Goal: Find specific page/section: Find specific page/section

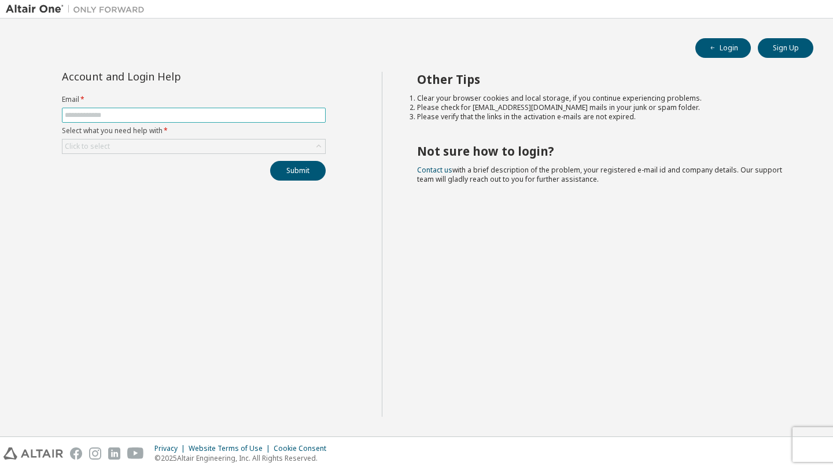
click at [103, 117] on input "text" at bounding box center [194, 114] width 258 height 9
type input "**********"
click at [148, 141] on div "Click to select" at bounding box center [193, 146] width 263 height 14
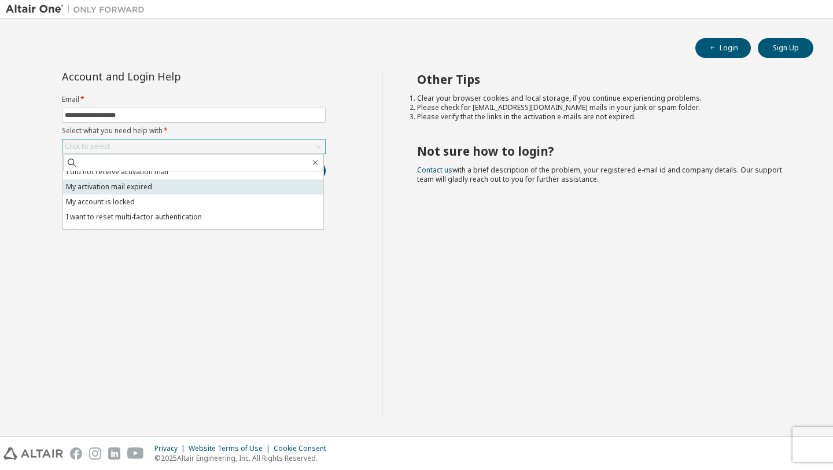
scroll to position [32, 0]
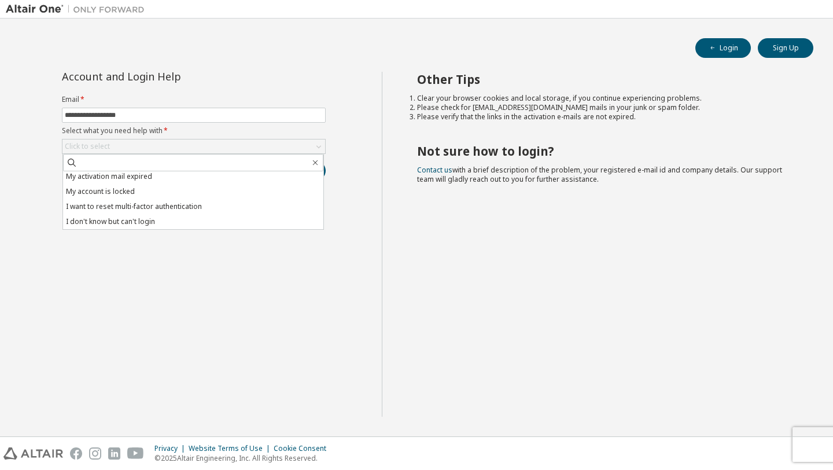
click at [160, 256] on div "**********" at bounding box center [194, 244] width 376 height 345
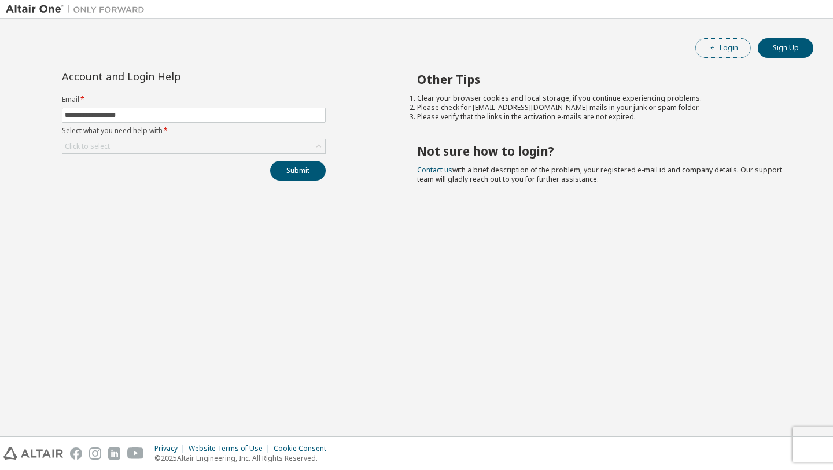
click at [724, 56] on button "Login" at bounding box center [723, 48] width 56 height 20
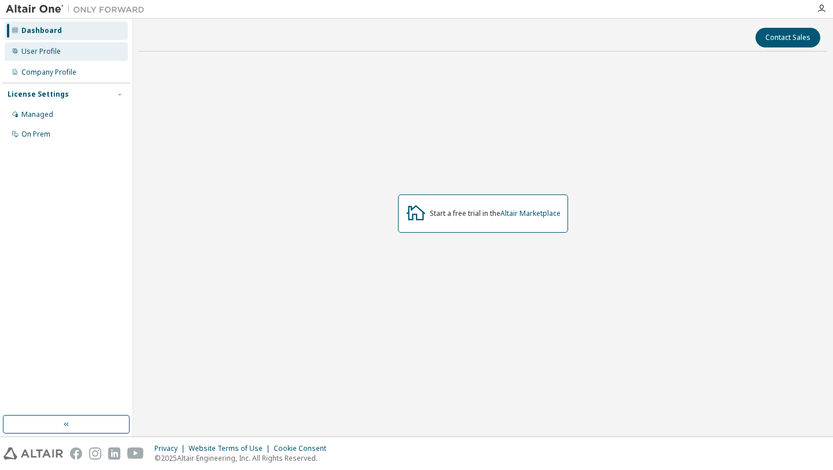
click at [68, 49] on div "User Profile" at bounding box center [66, 51] width 123 height 19
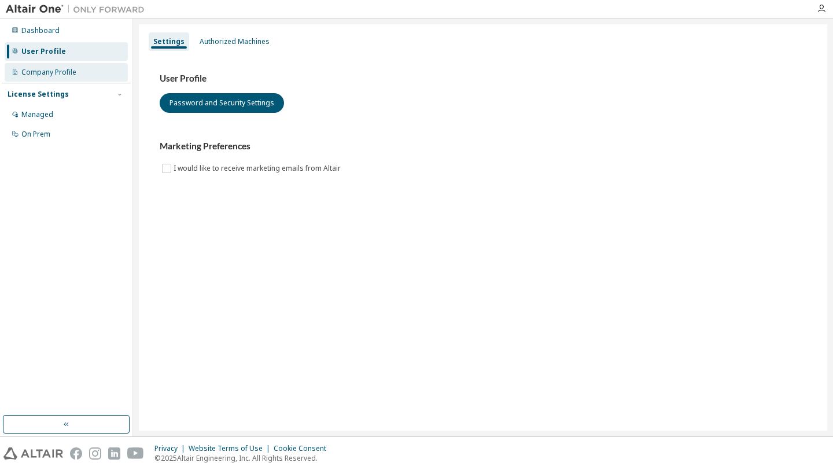
click at [69, 68] on div "Company Profile" at bounding box center [48, 72] width 55 height 9
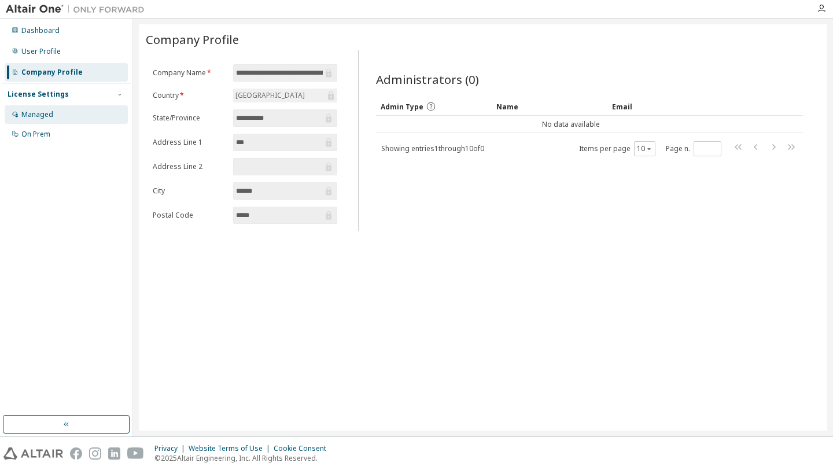
click at [56, 113] on div "Managed" at bounding box center [66, 114] width 123 height 19
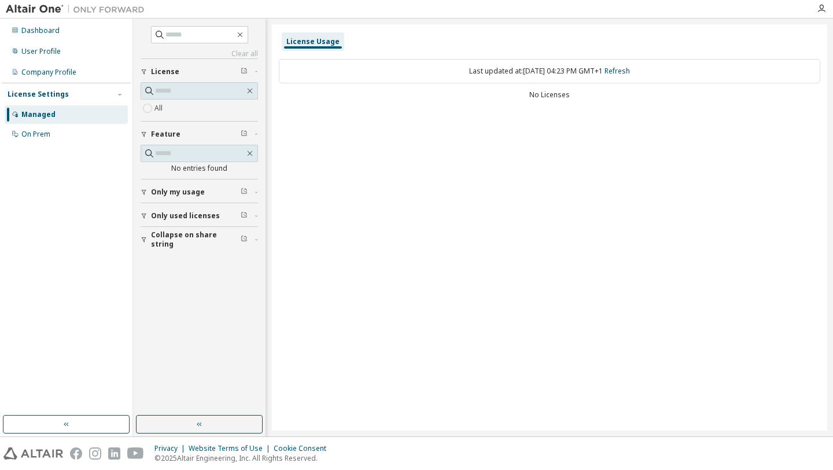
click at [168, 193] on span "Only my usage" at bounding box center [178, 191] width 54 height 9
click at [54, 121] on div "Managed" at bounding box center [66, 114] width 123 height 19
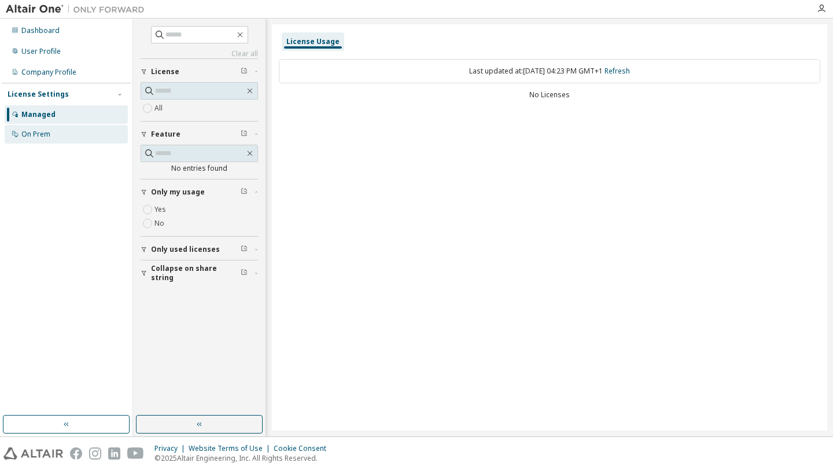
click at [54, 133] on div "On Prem" at bounding box center [66, 134] width 123 height 19
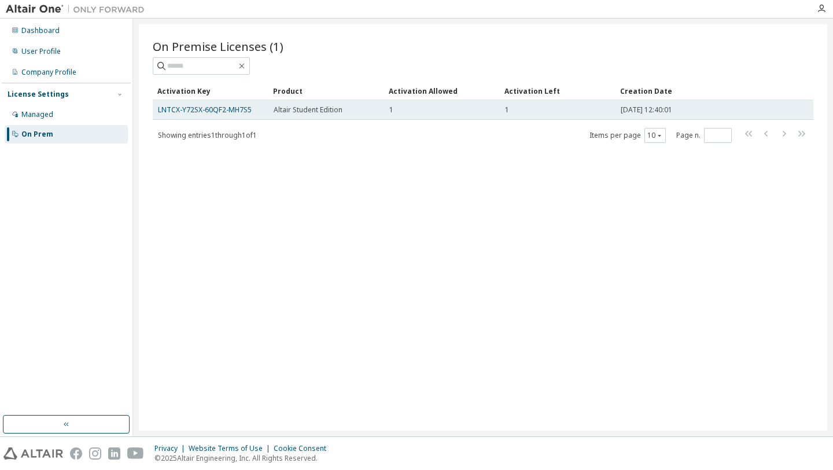
click at [426, 112] on div "1" at bounding box center [441, 109] width 105 height 9
click at [227, 108] on link "LNTCX-Y72SX-60QF2-MH7S5" at bounding box center [205, 110] width 94 height 10
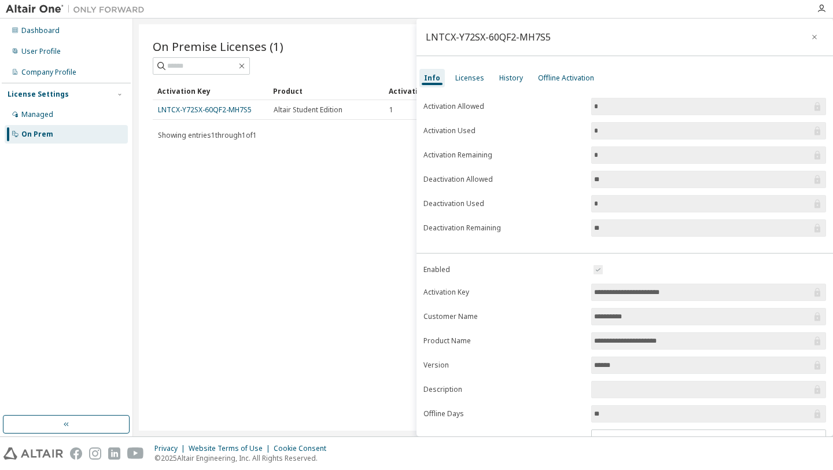
click at [635, 292] on input "**********" at bounding box center [703, 292] width 218 height 12
click at [812, 38] on icon "button" at bounding box center [814, 37] width 5 height 5
